Goal: Information Seeking & Learning: Learn about a topic

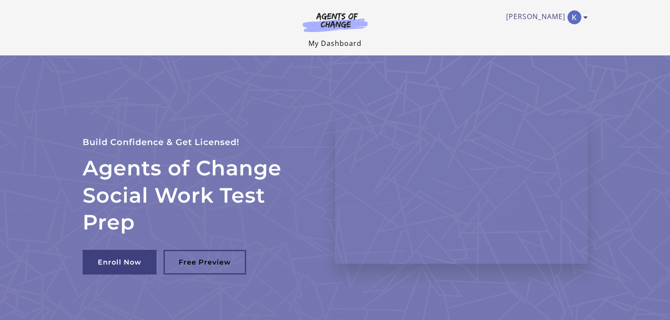
click at [337, 44] on link "My Dashboard" at bounding box center [334, 43] width 53 height 10
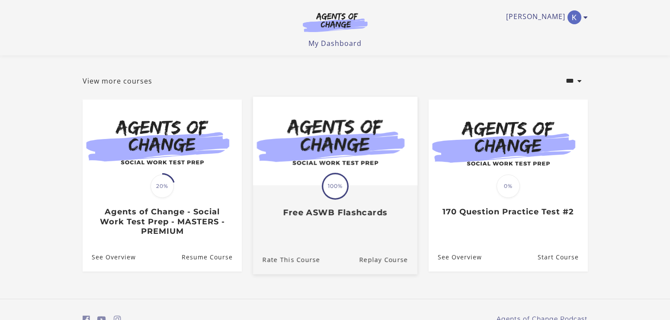
scroll to position [79, 0]
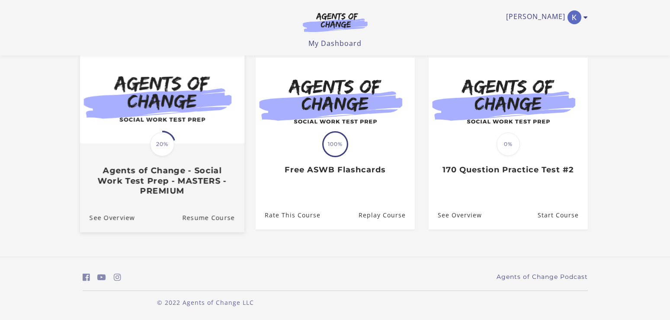
click at [201, 134] on img at bounding box center [162, 98] width 164 height 89
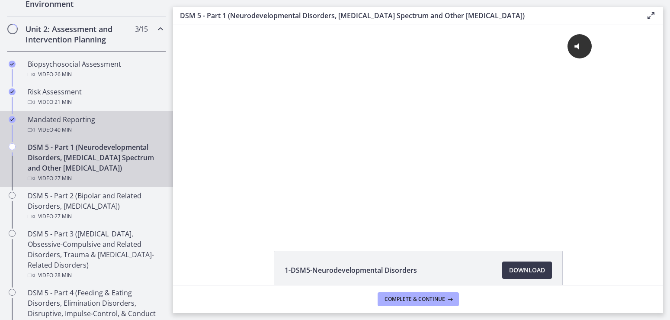
scroll to position [249, 0]
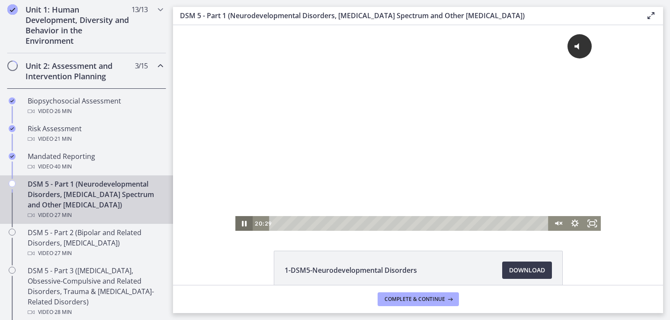
click at [245, 223] on icon "Pause" at bounding box center [243, 223] width 17 height 15
click at [244, 220] on icon "Play Video" at bounding box center [244, 223] width 17 height 15
click at [559, 224] on icon "Unmute" at bounding box center [557, 223] width 21 height 18
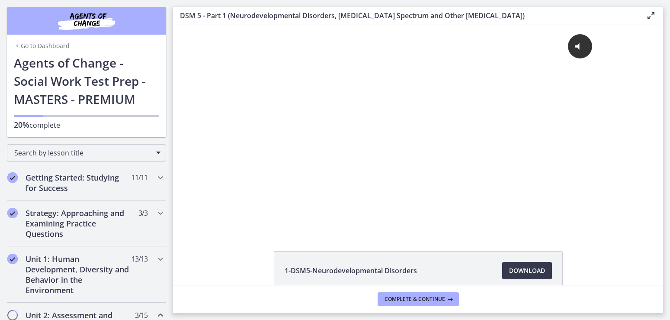
click at [436, 200] on div "Click for sound @keyframes VOLUME_SMALL_WAVE_FLASH { 0% { opacity: 0; } 33% { o…" at bounding box center [418, 120] width 366 height 191
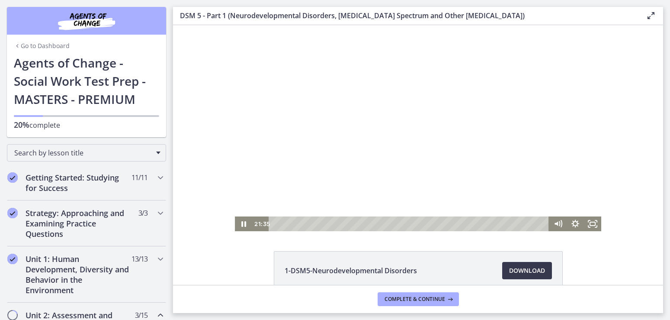
click at [482, 223] on div "Playbar" at bounding box center [409, 223] width 269 height 15
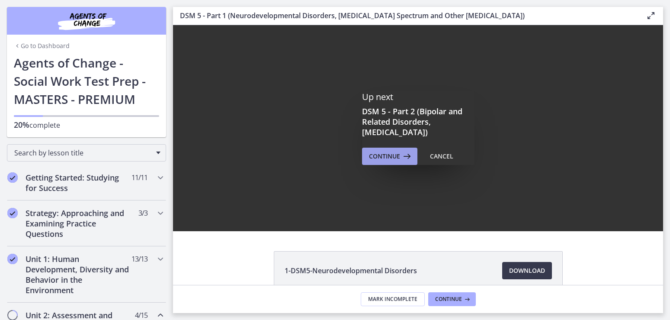
click at [399, 153] on span "Continue" at bounding box center [384, 156] width 31 height 10
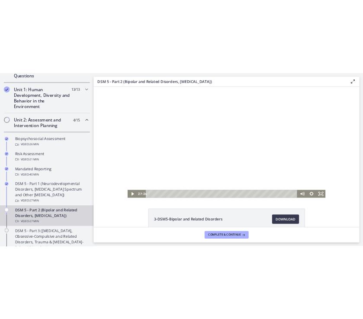
scroll to position [285, 0]
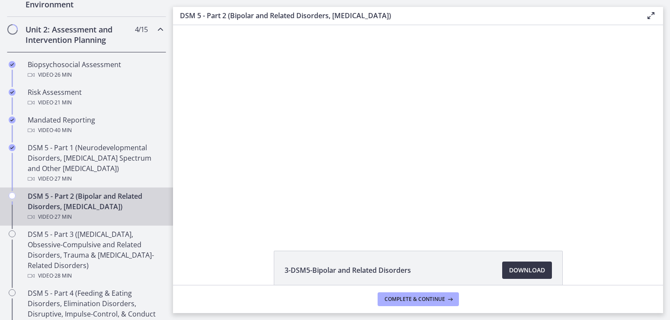
click at [519, 268] on span "Download Opens in a new window" at bounding box center [527, 270] width 36 height 10
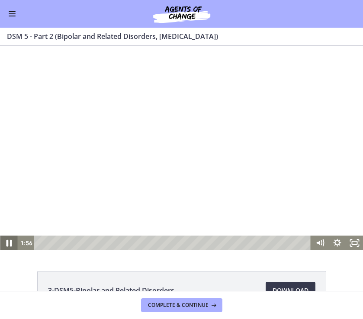
click at [3, 244] on icon "Pause" at bounding box center [8, 243] width 21 height 18
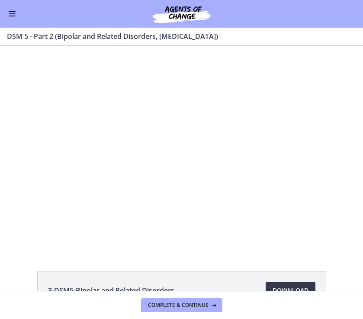
click at [0, 236] on button "Play Video" at bounding box center [8, 243] width 17 height 15
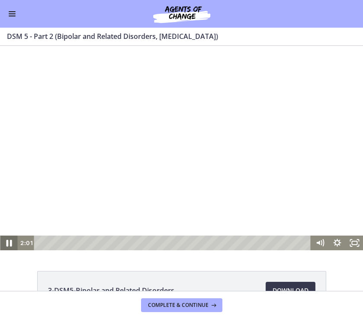
click at [5, 245] on icon "Pause" at bounding box center [8, 243] width 21 height 18
click at [7, 243] on icon "Play Video" at bounding box center [9, 243] width 21 height 18
click at [11, 240] on icon "Pause" at bounding box center [8, 243] width 21 height 18
click at [12, 245] on icon "Play Video" at bounding box center [9, 243] width 21 height 18
click at [14, 240] on icon "Pause" at bounding box center [8, 243] width 17 height 15
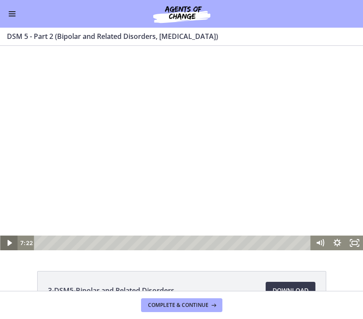
click at [9, 245] on icon "Play Video" at bounding box center [9, 243] width 4 height 6
click at [12, 241] on icon "Pause" at bounding box center [8, 243] width 17 height 15
click at [10, 241] on icon "Play Video" at bounding box center [9, 243] width 21 height 18
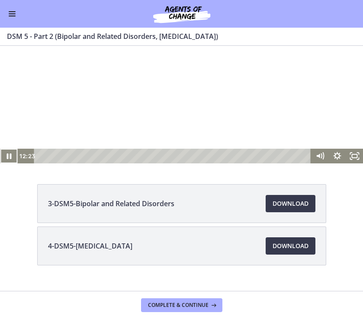
scroll to position [103, 0]
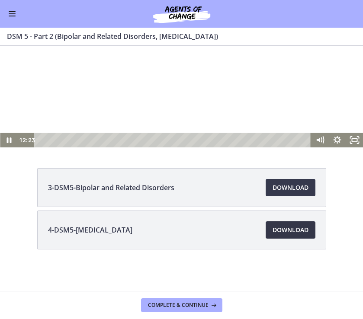
click at [281, 227] on span "Download Opens in a new window" at bounding box center [290, 230] width 36 height 10
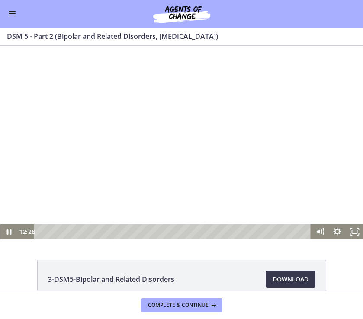
scroll to position [0, 0]
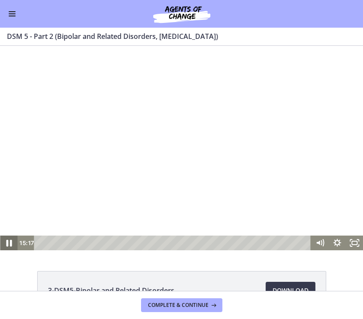
click at [3, 243] on icon "Pause" at bounding box center [8, 243] width 21 height 18
click at [11, 242] on icon "Play Video" at bounding box center [8, 243] width 17 height 15
click at [9, 246] on icon "Pause" at bounding box center [8, 243] width 17 height 15
click at [5, 242] on icon "Play Video" at bounding box center [8, 243] width 17 height 15
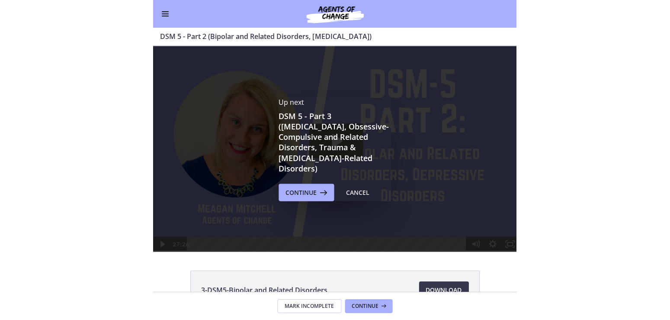
scroll to position [285, 0]
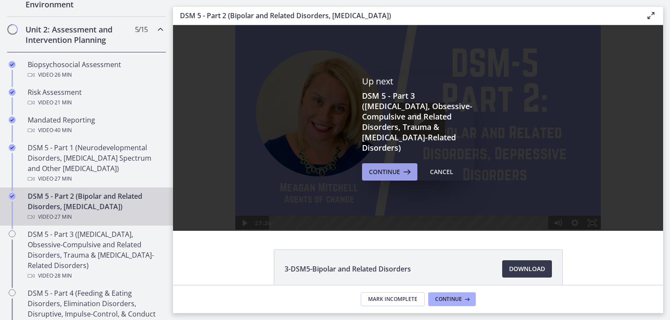
click at [404, 166] on icon at bounding box center [406, 171] width 12 height 10
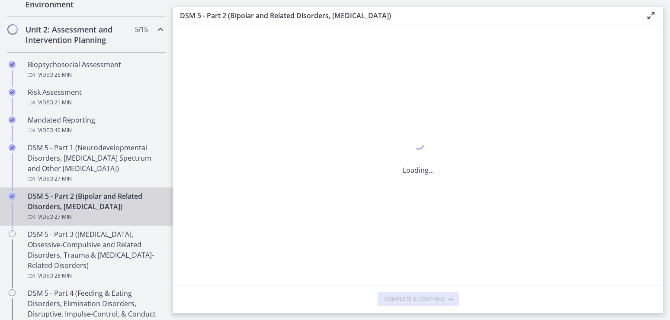
scroll to position [292, 0]
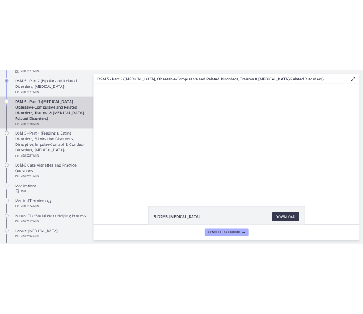
scroll to position [463, 0]
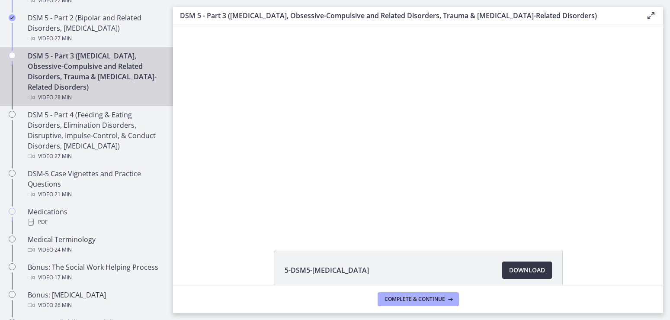
click at [514, 272] on span "Download Opens in a new window" at bounding box center [527, 270] width 36 height 10
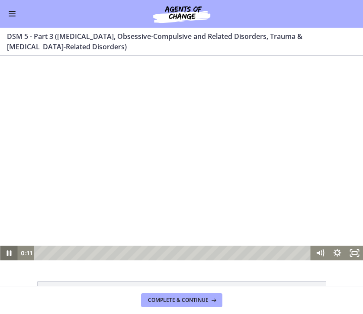
click at [10, 250] on icon "Pause" at bounding box center [8, 253] width 17 height 15
click at [8, 251] on icon "Play Video" at bounding box center [9, 253] width 4 height 6
click at [11, 250] on icon "Pause" at bounding box center [8, 253] width 21 height 18
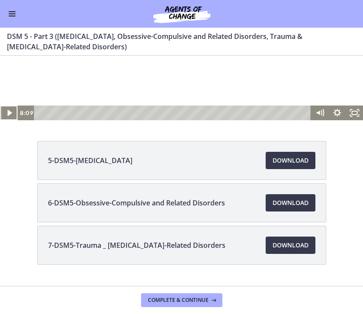
scroll to position [160, 0]
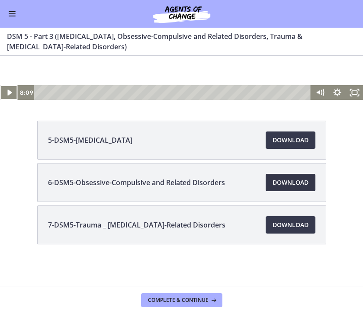
click at [298, 181] on span "Download Opens in a new window" at bounding box center [290, 182] width 36 height 10
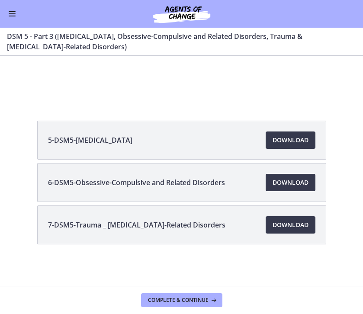
click at [23, 195] on div "5-DSM5-[MEDICAL_DATA] Download Opens in a new window 6-DSM5-Obsessive-Compulsiv…" at bounding box center [181, 203] width 363 height 165
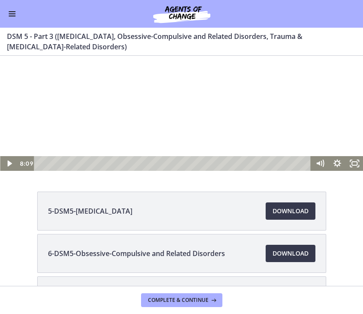
scroll to position [0, 0]
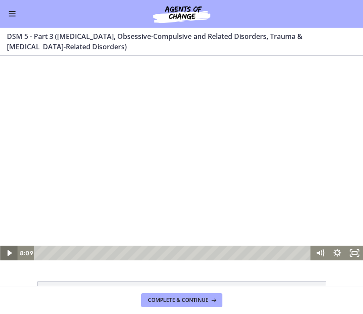
click at [9, 253] on icon "Play Video" at bounding box center [9, 253] width 4 height 6
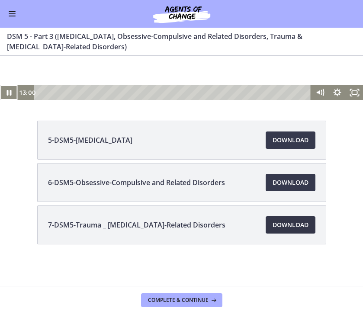
click at [285, 225] on span "Download Opens in a new window" at bounding box center [290, 225] width 36 height 10
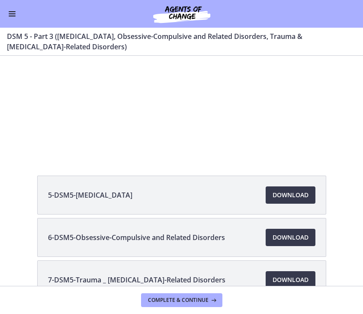
scroll to position [0, 0]
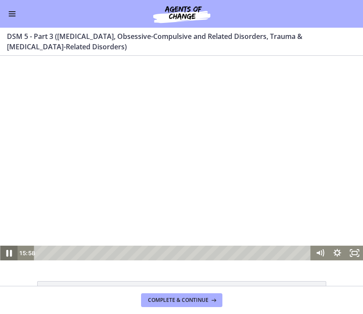
click at [5, 249] on icon "Pause" at bounding box center [8, 253] width 21 height 18
click at [39, 272] on div "5-DSM5-[MEDICAL_DATA] Download Opens in a new window 6-DSM5-Obsessive-Compulsiv…" at bounding box center [181, 171] width 363 height 230
click at [9, 250] on icon "Play Video" at bounding box center [8, 253] width 17 height 15
click at [4, 252] on icon "Pause" at bounding box center [8, 253] width 21 height 18
click at [4, 250] on icon "Play Video" at bounding box center [9, 253] width 21 height 18
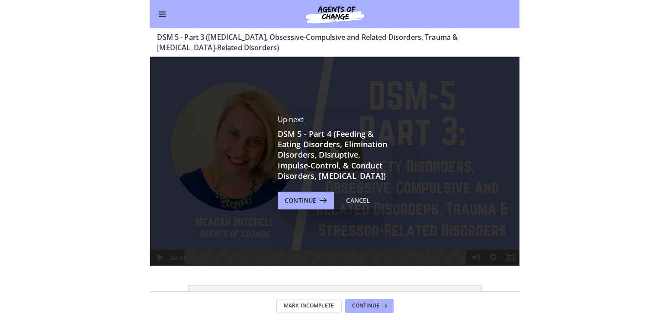
scroll to position [463, 0]
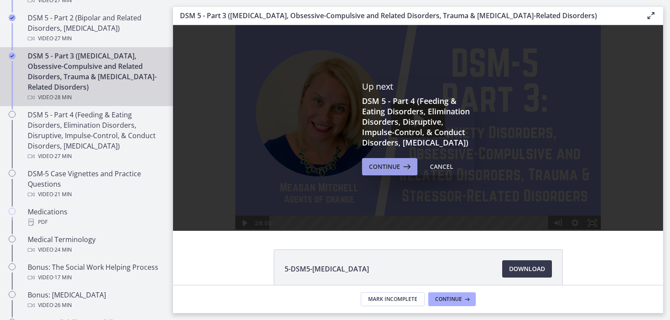
click at [401, 169] on icon at bounding box center [406, 166] width 12 height 10
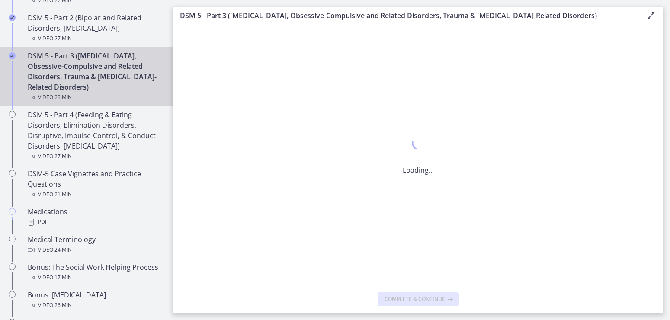
scroll to position [470, 0]
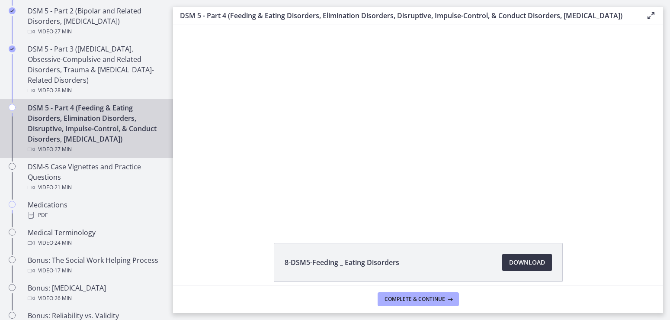
click at [540, 267] on span "Download Opens in a new window" at bounding box center [527, 262] width 36 height 10
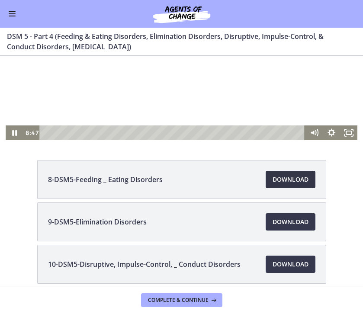
scroll to position [114, 0]
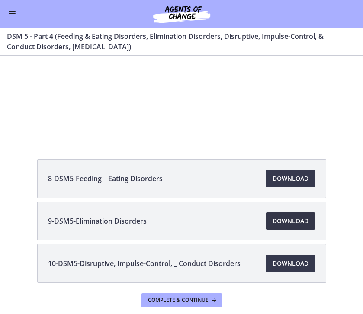
click at [276, 224] on span "Download Opens in a new window" at bounding box center [290, 221] width 36 height 10
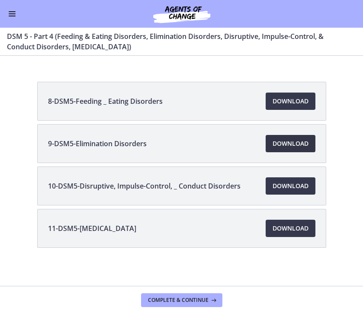
scroll to position [195, 0]
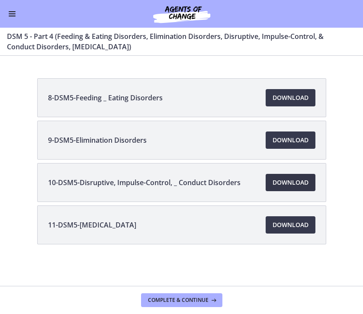
click at [280, 182] on span "Download Opens in a new window" at bounding box center [290, 182] width 36 height 10
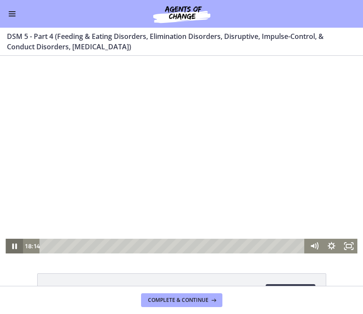
click at [18, 245] on icon "Pause" at bounding box center [14, 246] width 17 height 15
click at [18, 245] on icon "Play Video" at bounding box center [14, 246] width 17 height 15
click at [18, 245] on icon "Pause" at bounding box center [14, 246] width 21 height 18
click at [18, 244] on icon "Play Video" at bounding box center [15, 246] width 21 height 18
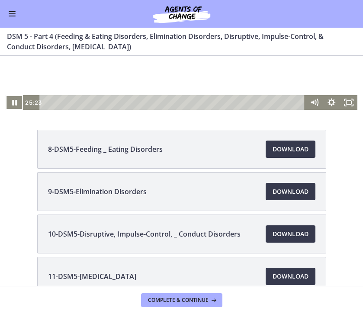
scroll to position [171, 0]
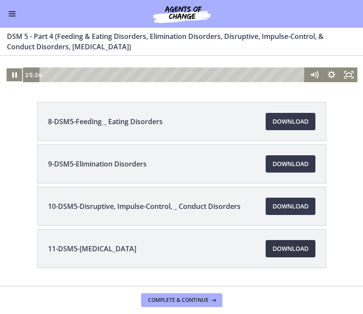
click at [291, 251] on span "Download Opens in a new window" at bounding box center [290, 248] width 36 height 10
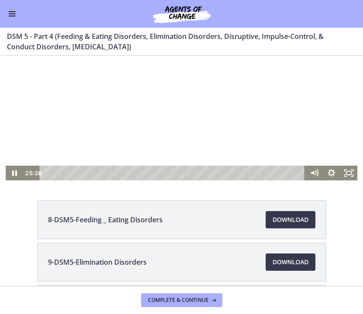
scroll to position [57, 0]
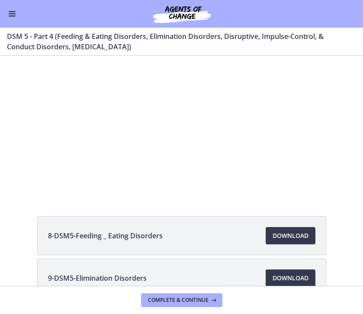
click at [17, 236] on div "8-DSM5-Feeding _ Eating Disorders Download Opens in a new window 9-DSM5-Elimina…" at bounding box center [181, 320] width 363 height 208
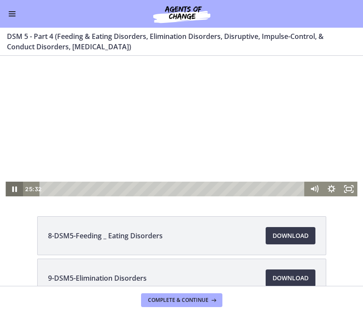
click at [14, 192] on icon "Pause" at bounding box center [14, 189] width 17 height 15
